Goal: Information Seeking & Learning: Learn about a topic

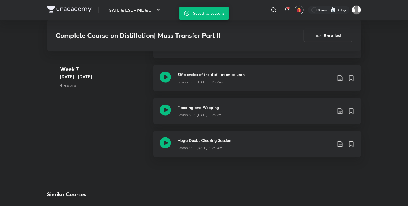
scroll to position [1597, 0]
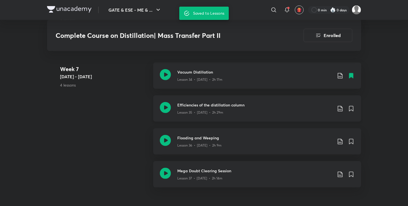
click at [339, 106] on icon at bounding box center [340, 108] width 7 height 7
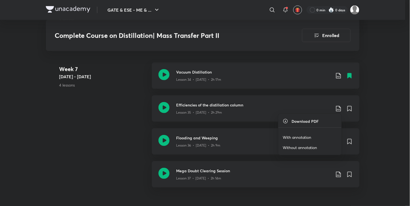
click at [303, 136] on p "With annotation" at bounding box center [297, 137] width 28 height 6
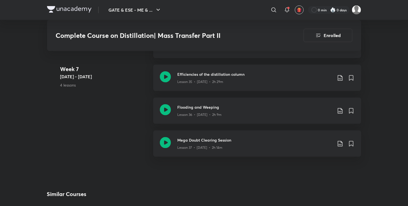
scroll to position [1808, 0]
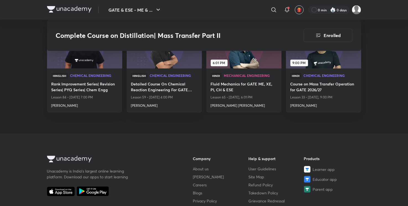
drag, startPoint x: 216, startPoint y: 82, endPoint x: 222, endPoint y: 83, distance: 5.9
drag, startPoint x: 222, startPoint y: 83, endPoint x: 142, endPoint y: 123, distance: 89.0
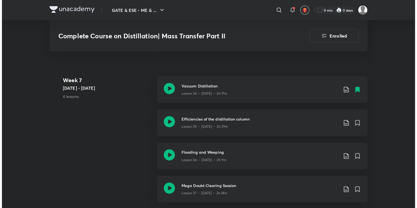
scroll to position [1584, 0]
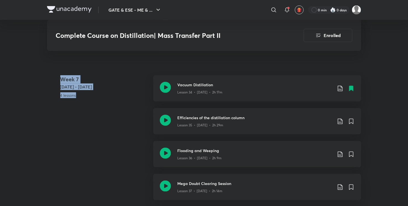
drag, startPoint x: 61, startPoint y: 77, endPoint x: 95, endPoint y: 98, distance: 40.3
click at [95, 98] on 7 "Week 7 Aug 18 - 24 4 lessons" at bounding box center [104, 91] width 88 height 33
drag, startPoint x: 61, startPoint y: 76, endPoint x: 81, endPoint y: 106, distance: 35.7
click at [81, 106] on 7 "Week 7 Aug 18 - 24 4 lessons" at bounding box center [104, 91] width 88 height 33
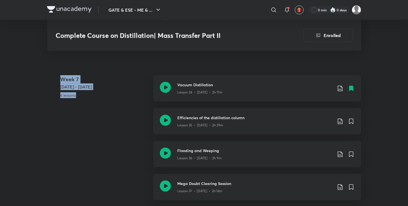
click at [81, 106] on 7 "Week 7 Aug 18 - 24 4 lessons" at bounding box center [104, 91] width 88 height 33
click at [340, 154] on icon at bounding box center [340, 154] width 7 height 7
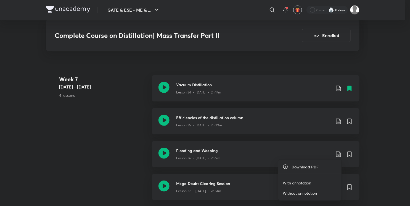
click at [370, 107] on div at bounding box center [205, 103] width 410 height 206
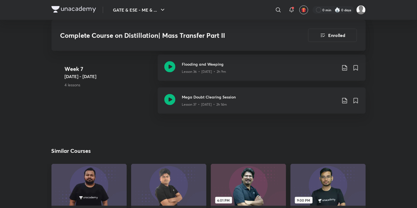
scroll to position [1676, 0]
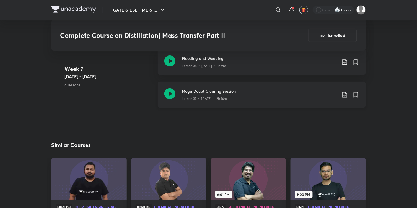
click at [343, 93] on icon at bounding box center [344, 95] width 7 height 7
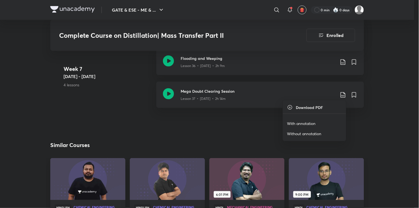
click at [299, 123] on p "With annotation" at bounding box center [301, 124] width 28 height 6
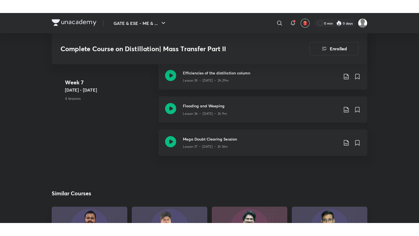
scroll to position [1584, 0]
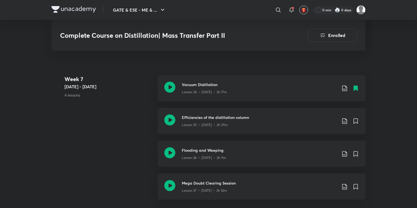
drag, startPoint x: 344, startPoint y: 121, endPoint x: 402, endPoint y: 94, distance: 63.4
drag, startPoint x: 344, startPoint y: 118, endPoint x: 412, endPoint y: 98, distance: 71.5
click at [343, 151] on icon at bounding box center [344, 154] width 7 height 7
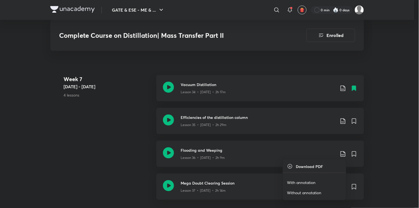
click at [300, 182] on p "With annotation" at bounding box center [301, 183] width 28 height 6
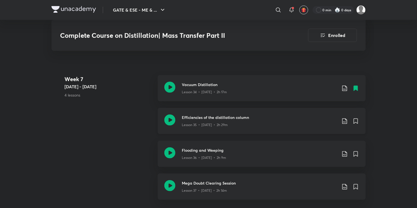
click at [170, 118] on icon at bounding box center [169, 120] width 11 height 11
